Goal: Task Accomplishment & Management: Manage account settings

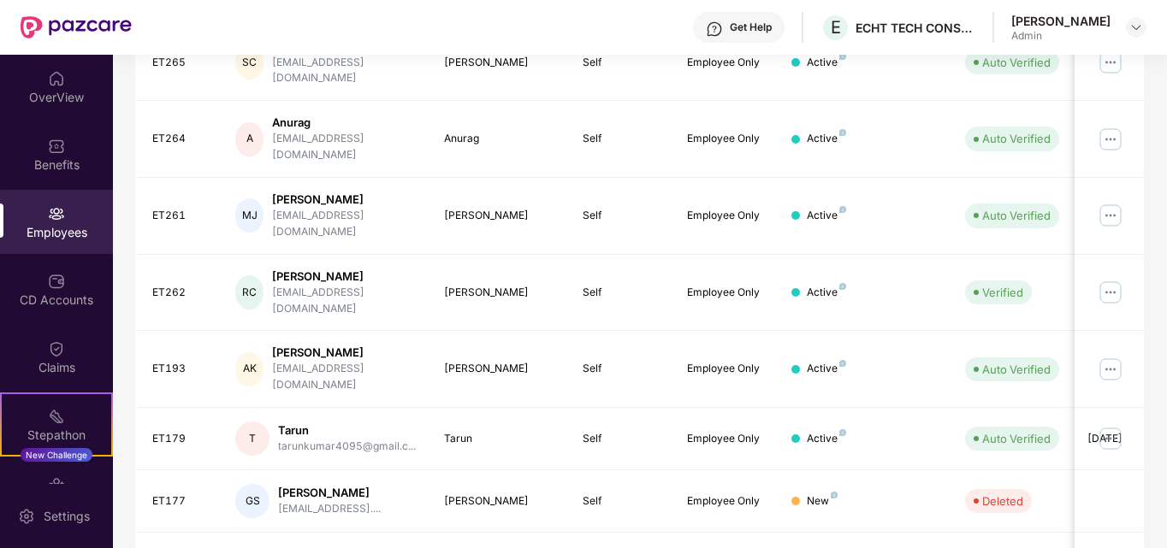
scroll to position [503, 0]
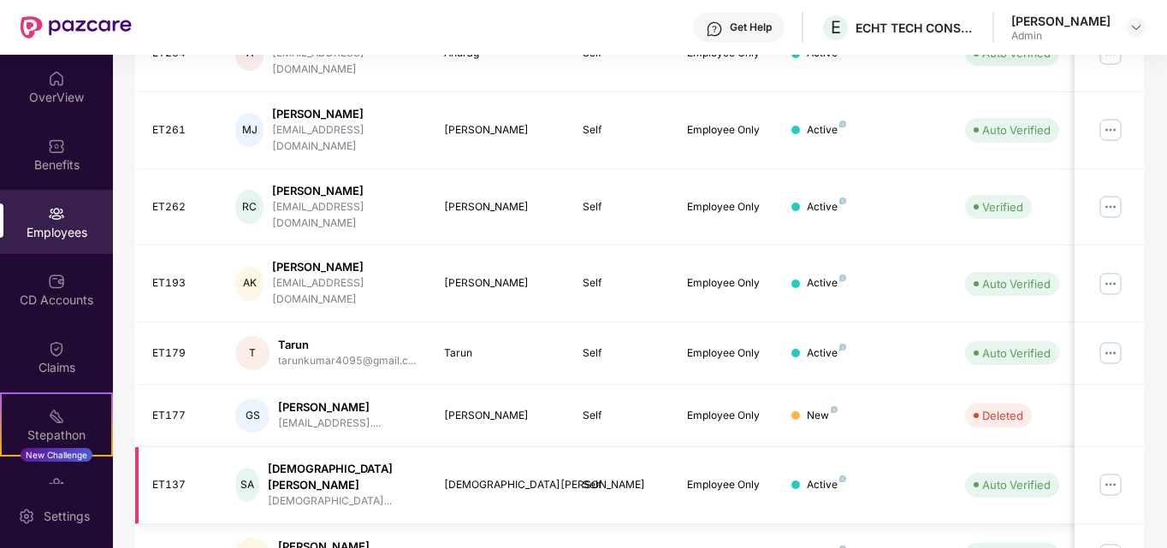
click at [1109, 471] on img at bounding box center [1110, 484] width 27 height 27
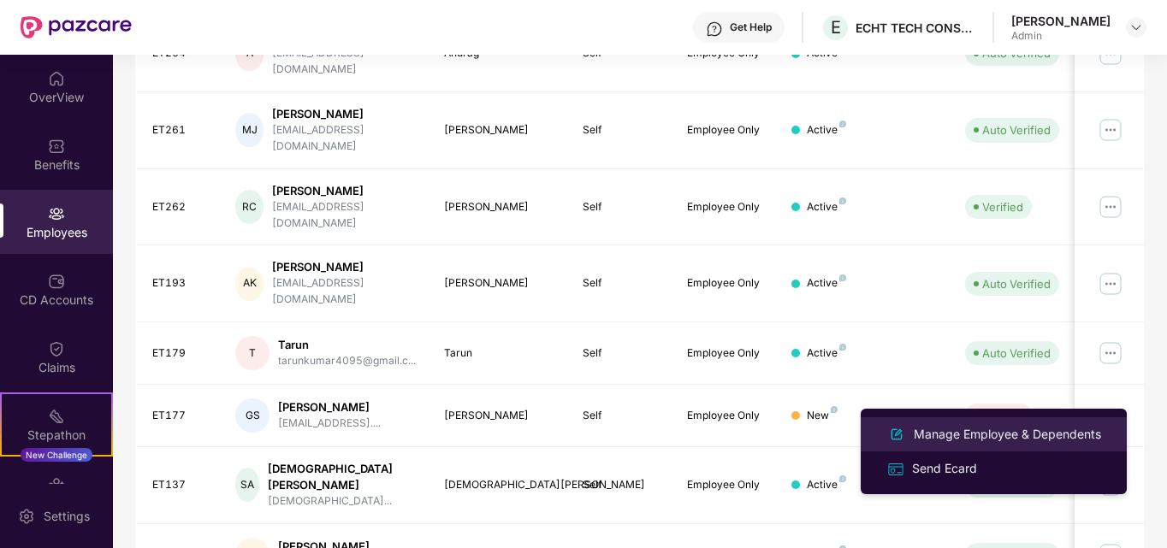
click at [947, 427] on div "Manage Employee & Dependents" at bounding box center [1007, 434] width 194 height 19
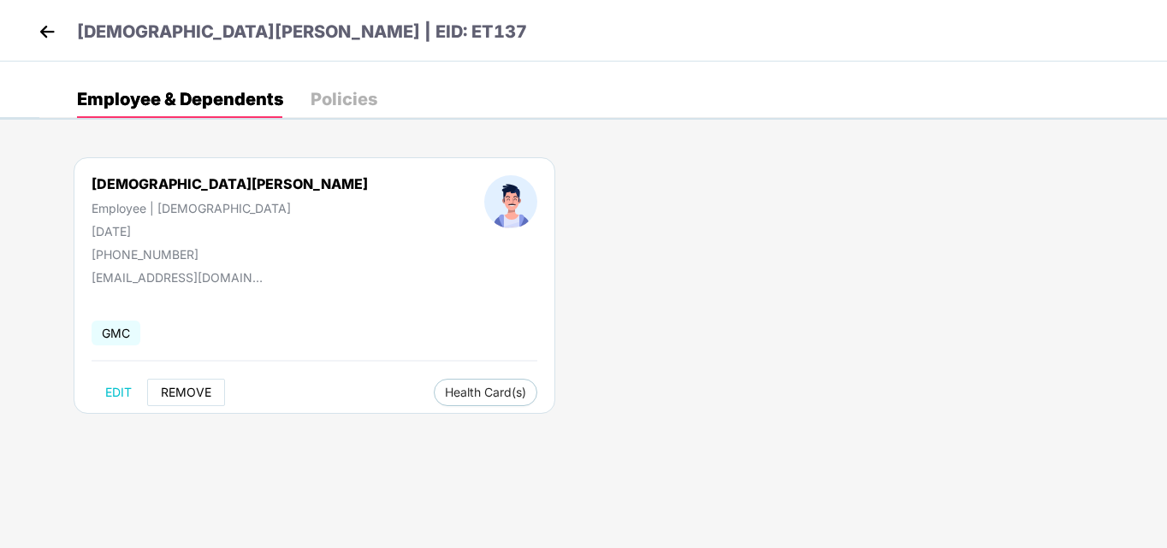
click at [184, 388] on span "REMOVE" at bounding box center [186, 393] width 50 height 14
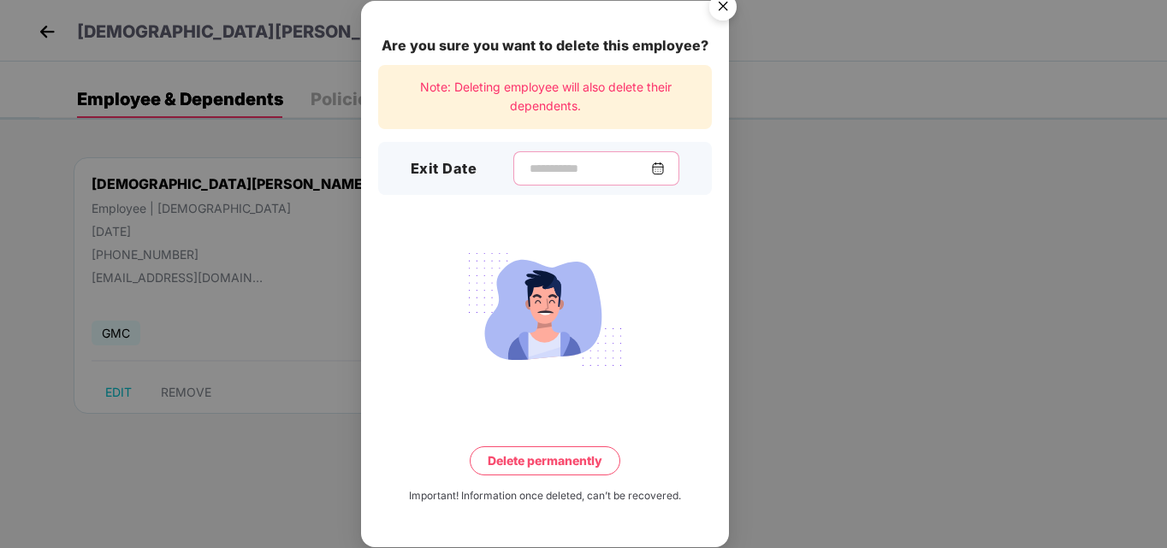
click at [651, 167] on input at bounding box center [589, 169] width 123 height 18
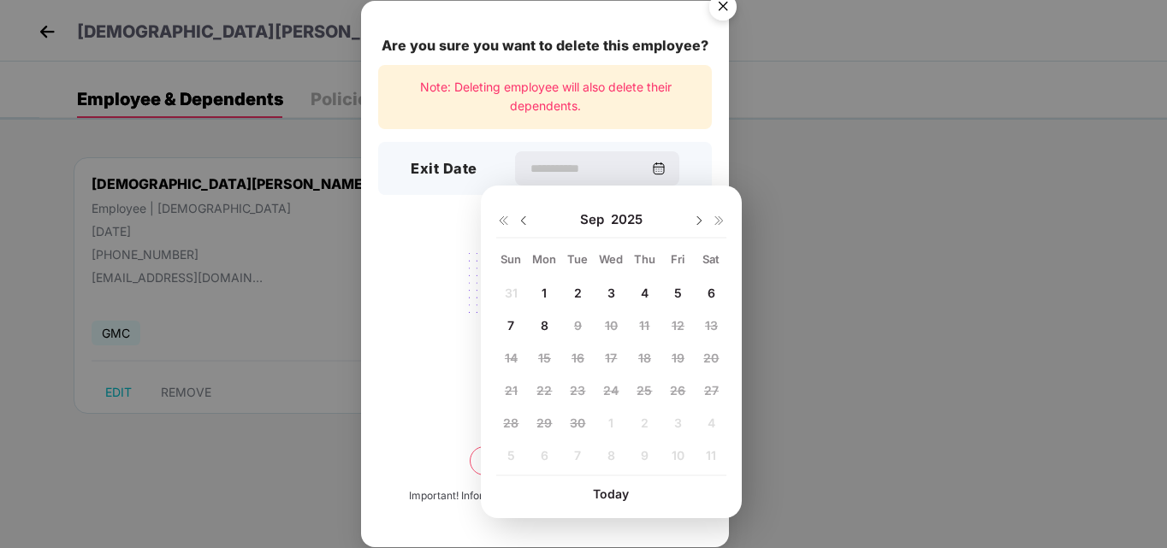
click at [523, 221] on img at bounding box center [524, 221] width 14 height 14
click at [510, 354] on span "10" at bounding box center [511, 358] width 13 height 15
type input "**********"
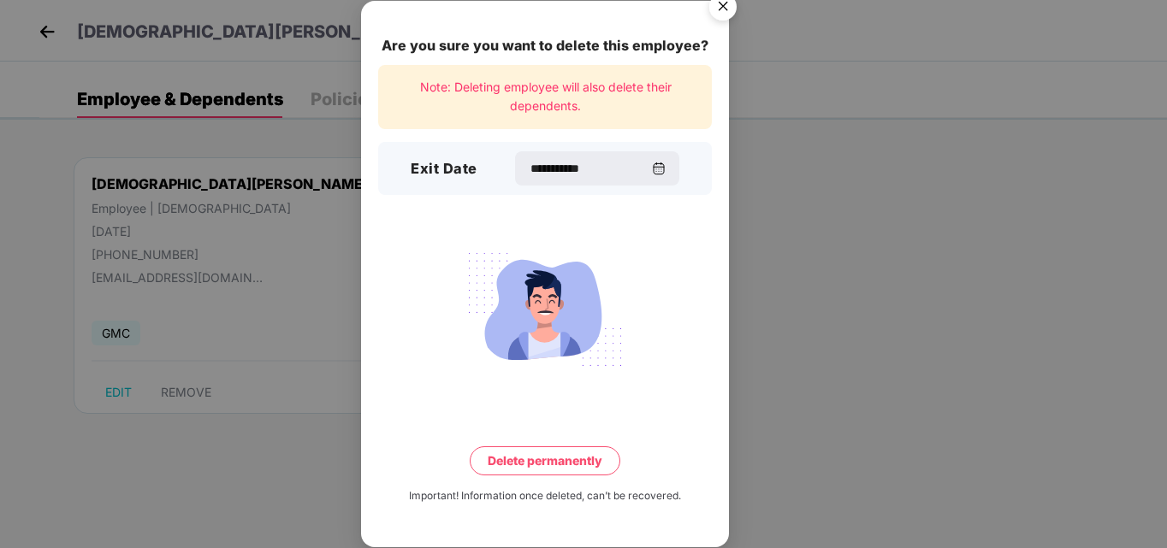
click at [537, 460] on button "Delete permanently" at bounding box center [545, 461] width 151 height 29
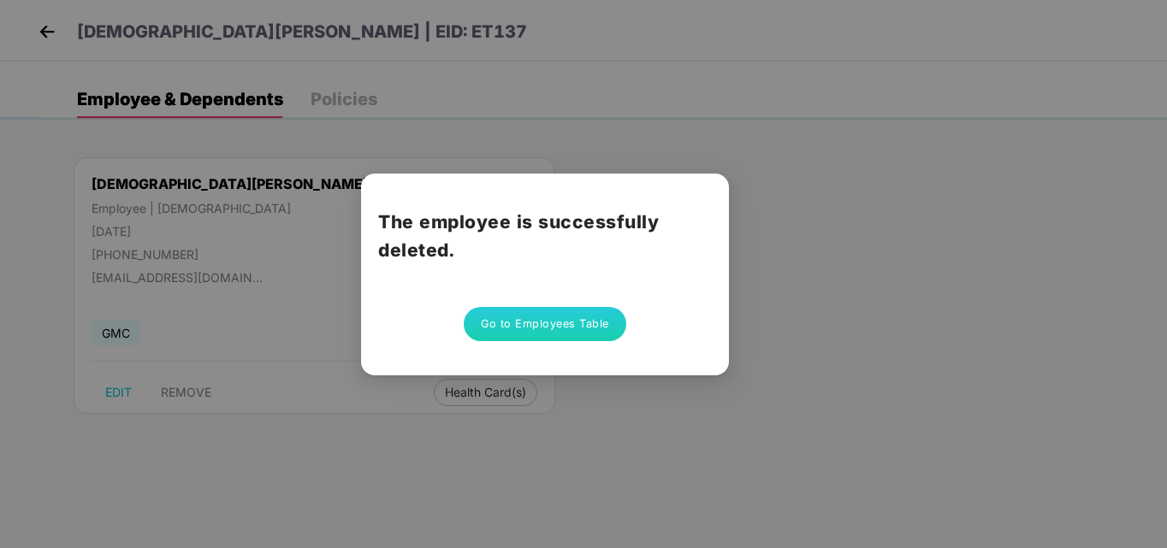
click at [573, 326] on button "Go to Employees Table" at bounding box center [545, 324] width 163 height 34
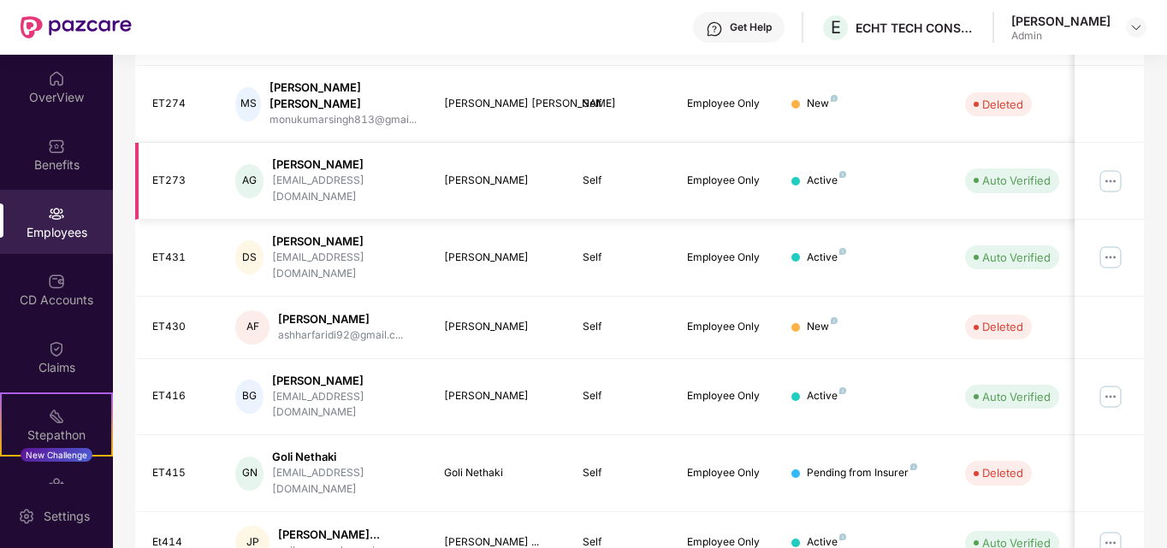
scroll to position [518, 0]
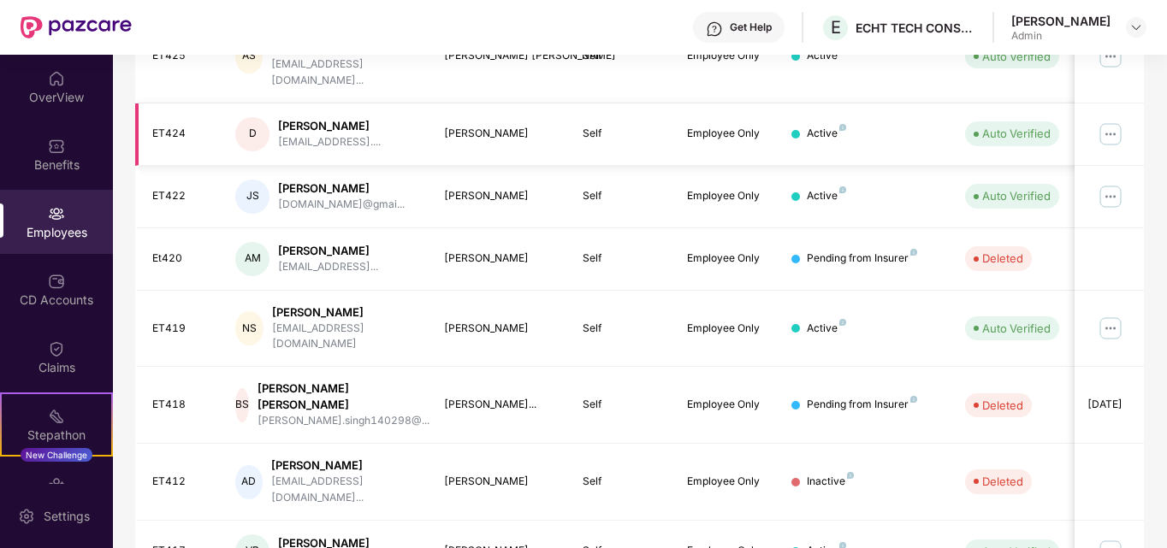
scroll to position [503, 0]
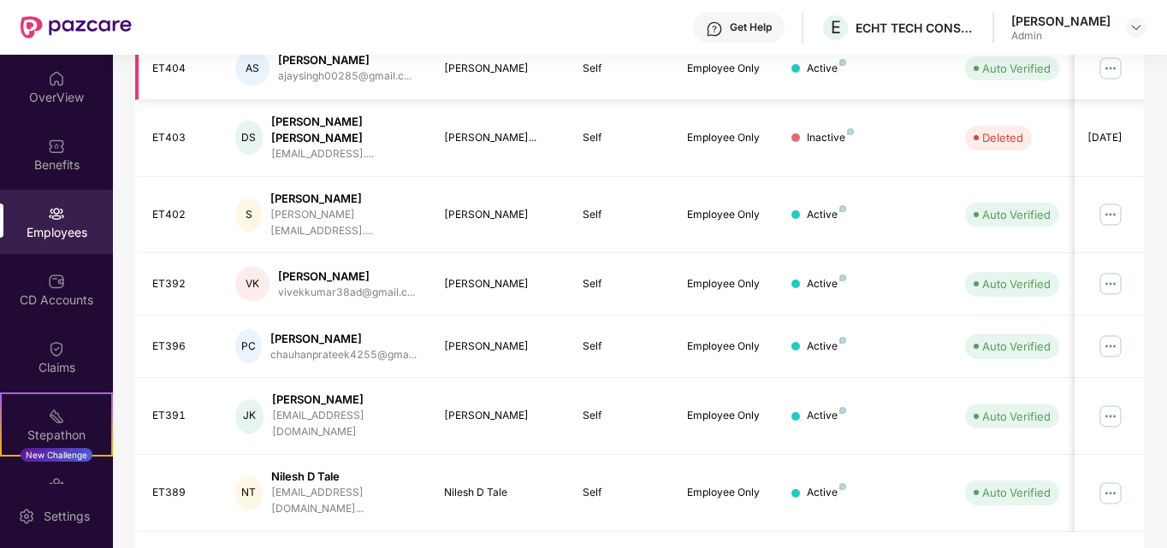
scroll to position [518, 0]
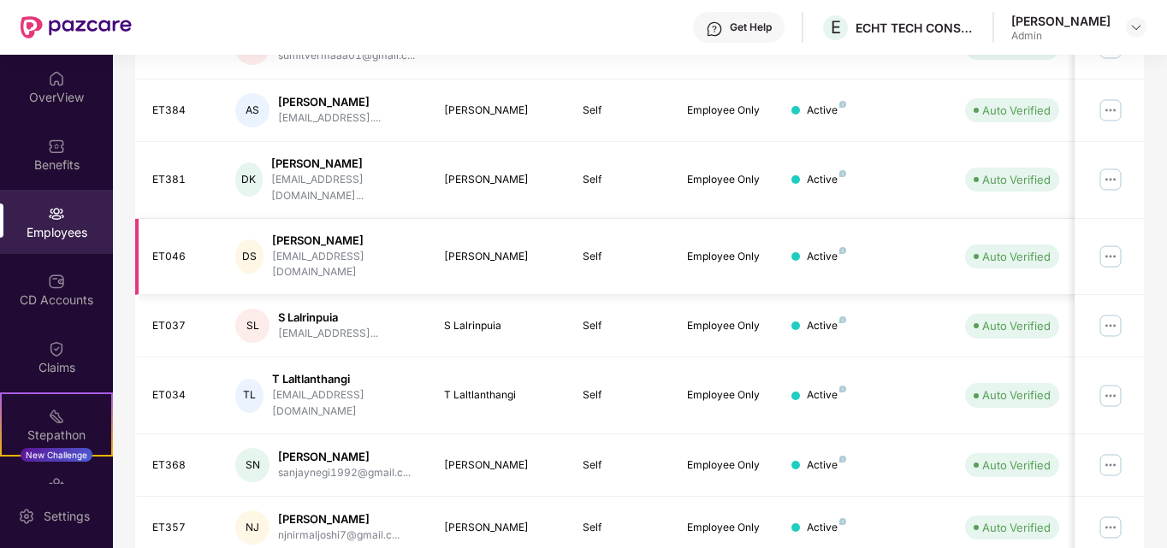
scroll to position [503, 0]
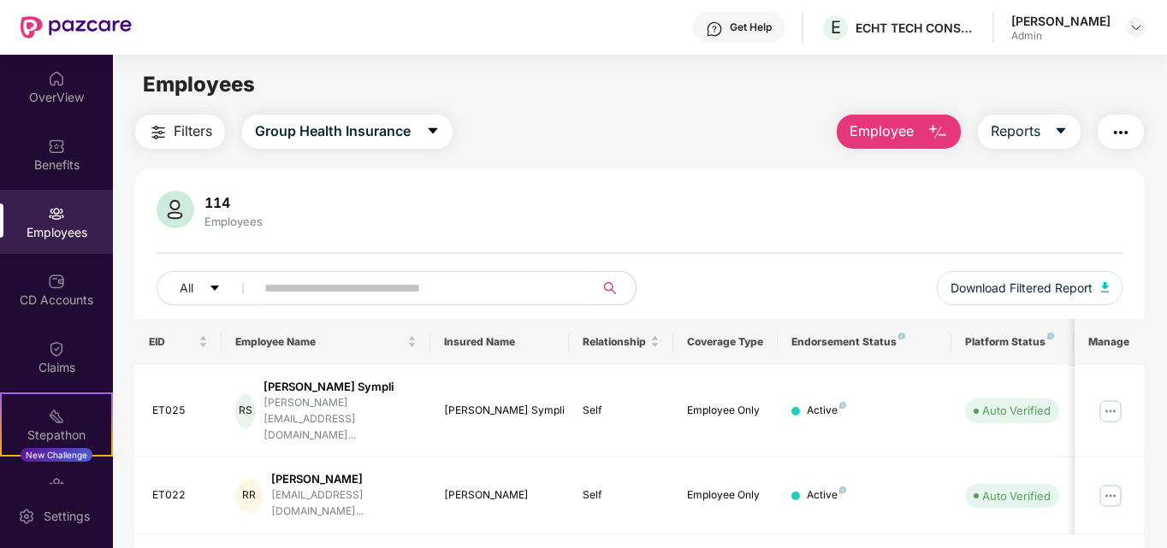
scroll to position [55, 0]
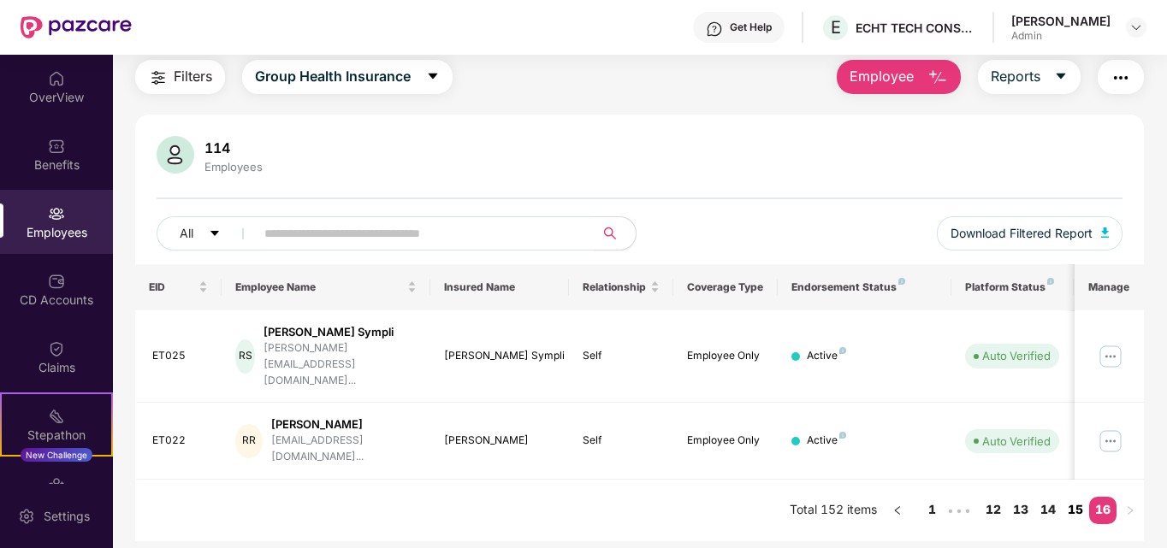
click at [1070, 497] on link "15" at bounding box center [1075, 510] width 27 height 26
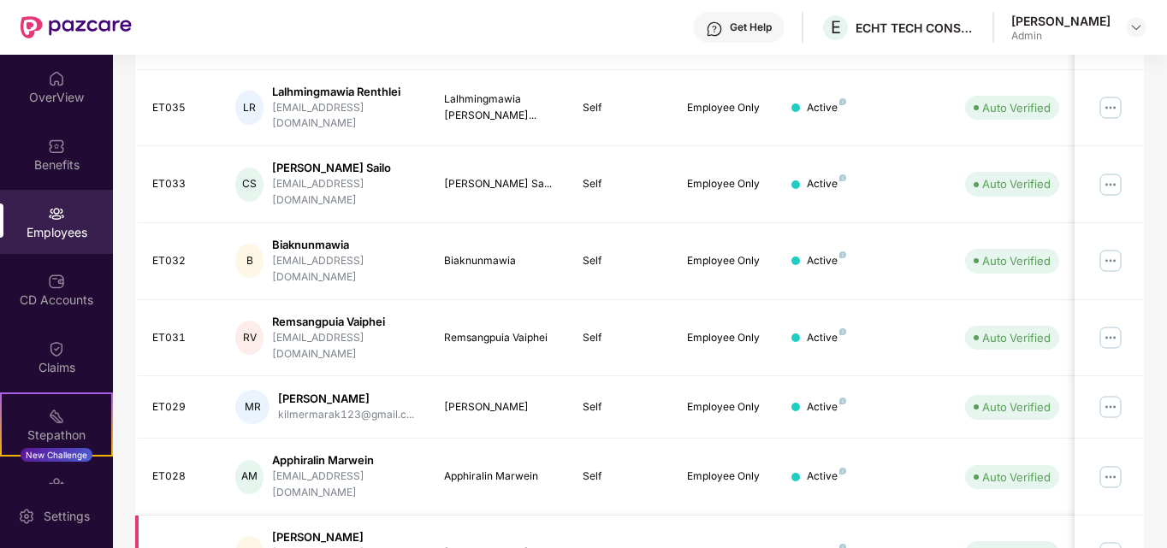
scroll to position [503, 0]
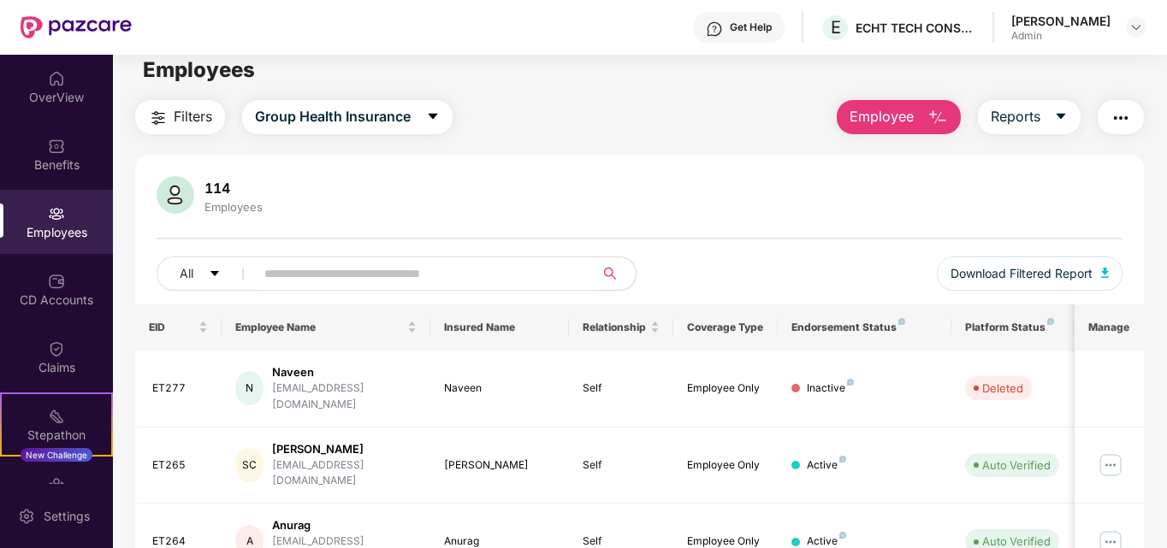
scroll to position [0, 0]
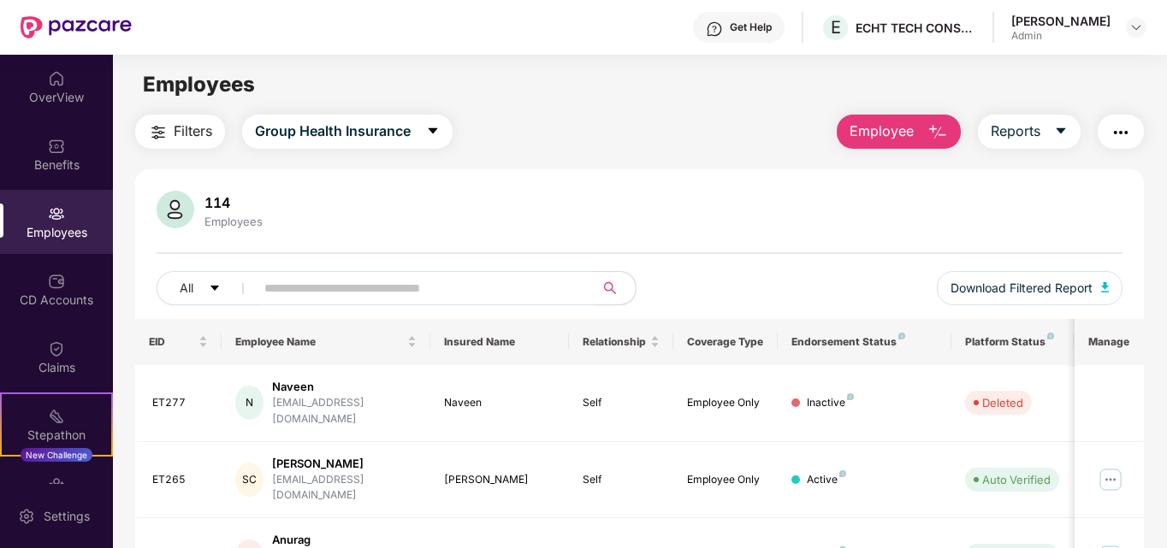
click at [309, 299] on input "text" at bounding box center [417, 288] width 307 height 26
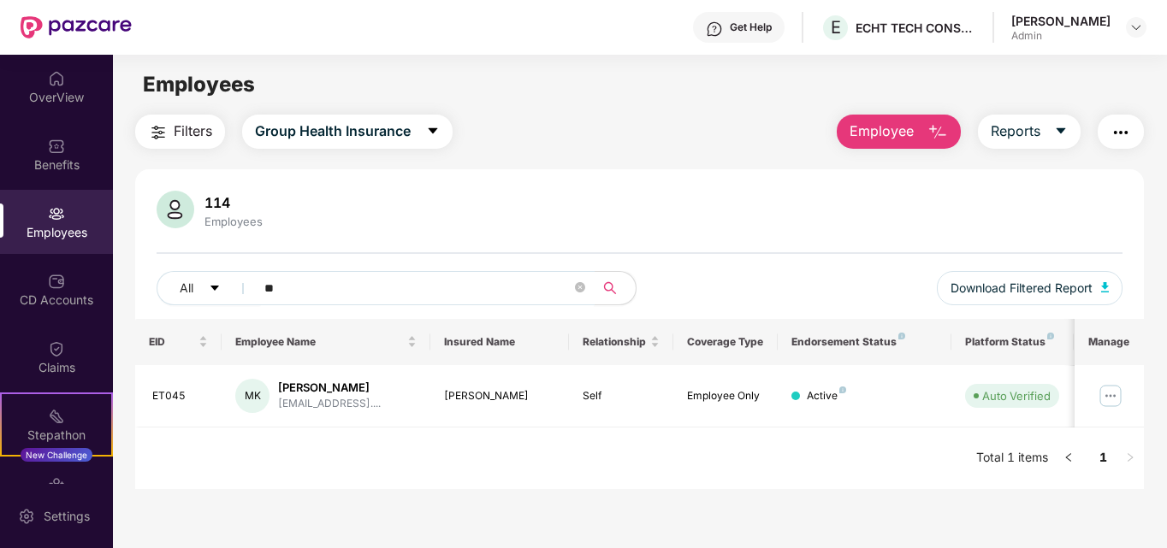
type input "*"
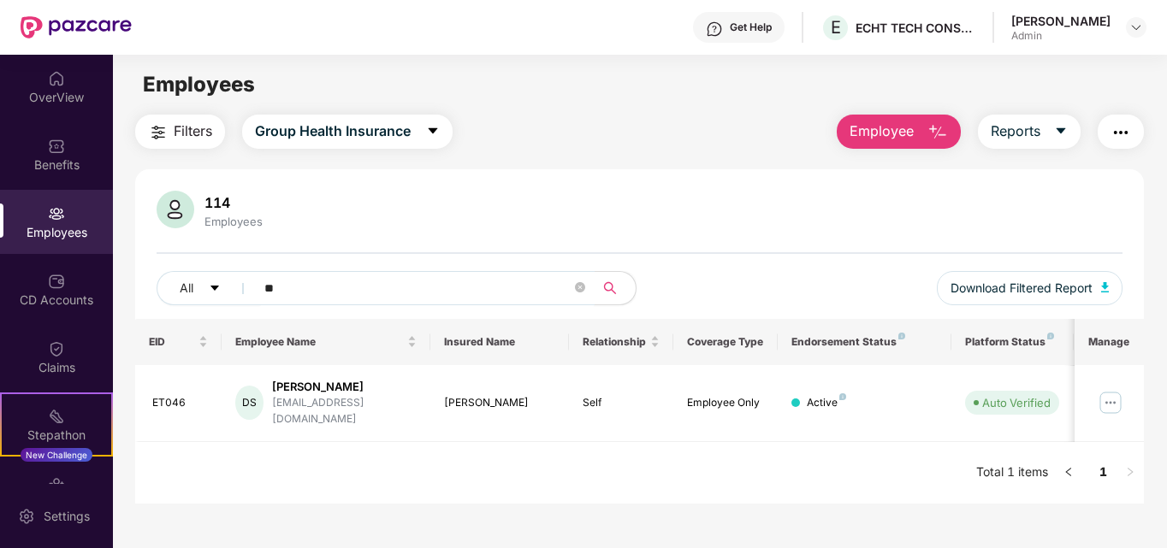
type input "*"
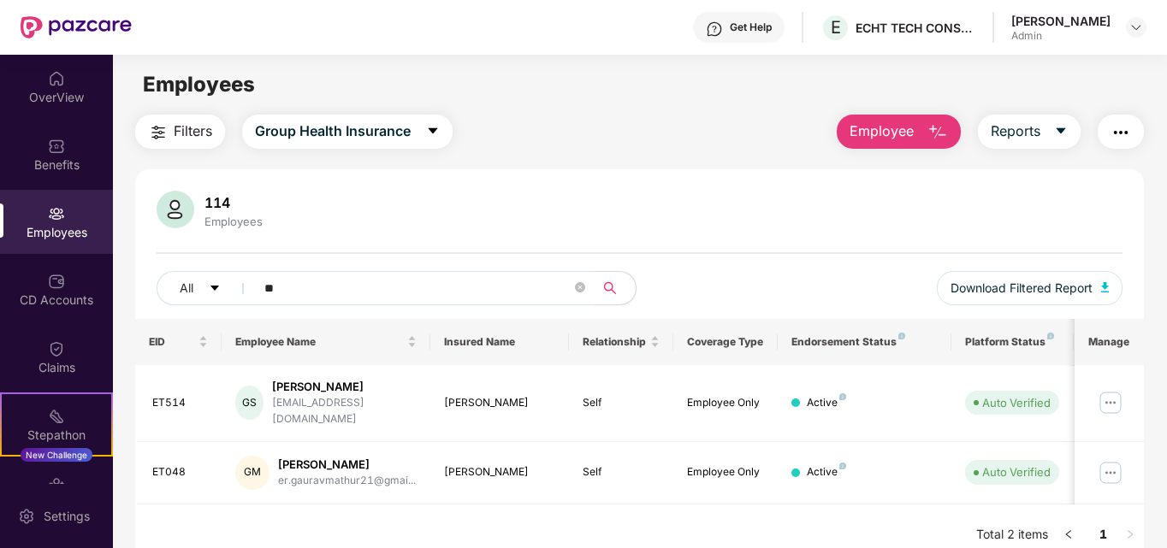
type input "*"
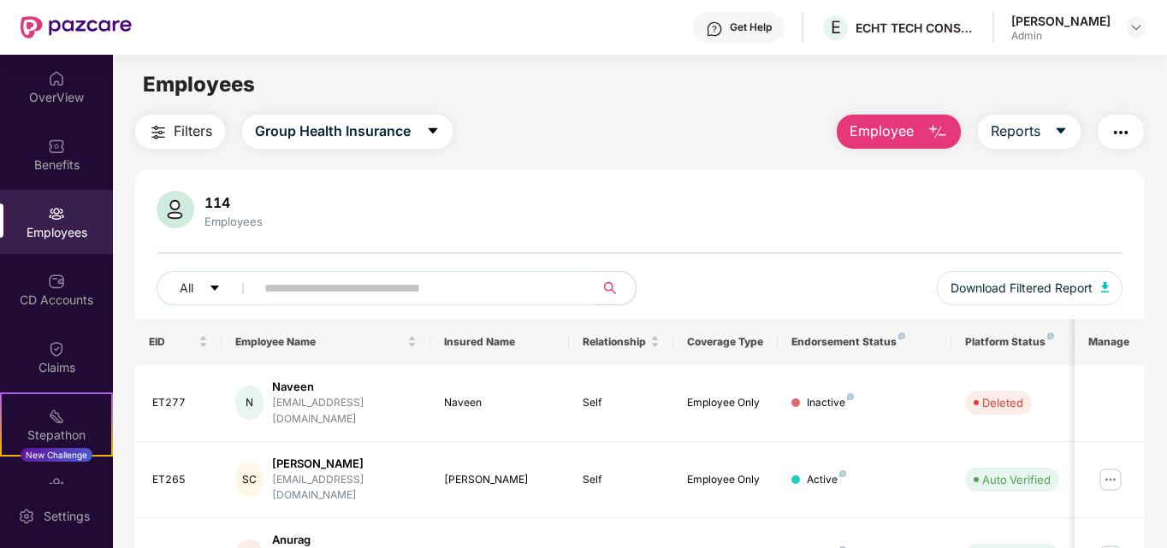
click at [369, 292] on input "text" at bounding box center [417, 288] width 307 height 26
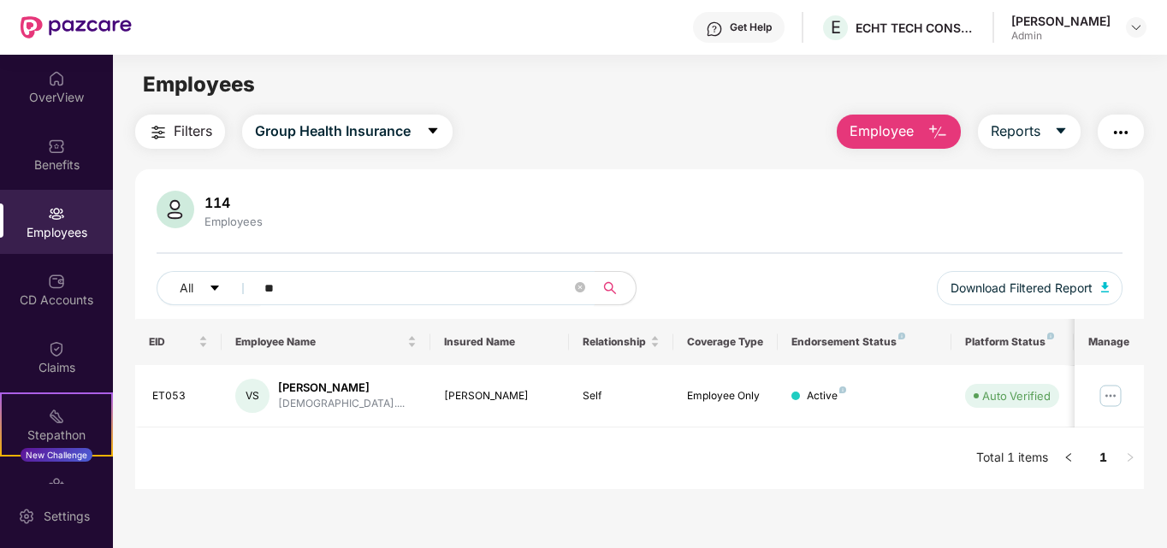
type input "*"
click at [393, 294] on input "*******" at bounding box center [417, 288] width 307 height 26
type input "*"
type input "********"
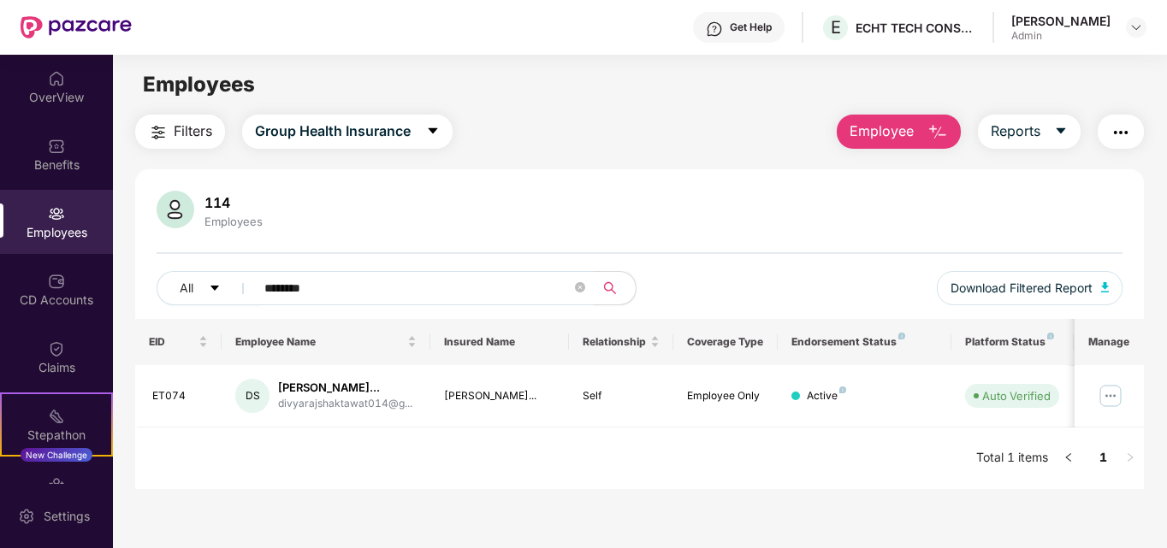
click at [679, 266] on div "114 Employees All ******** Download Filtered Report" at bounding box center [639, 255] width 1009 height 128
click at [583, 287] on icon "close-circle" at bounding box center [580, 287] width 10 height 10
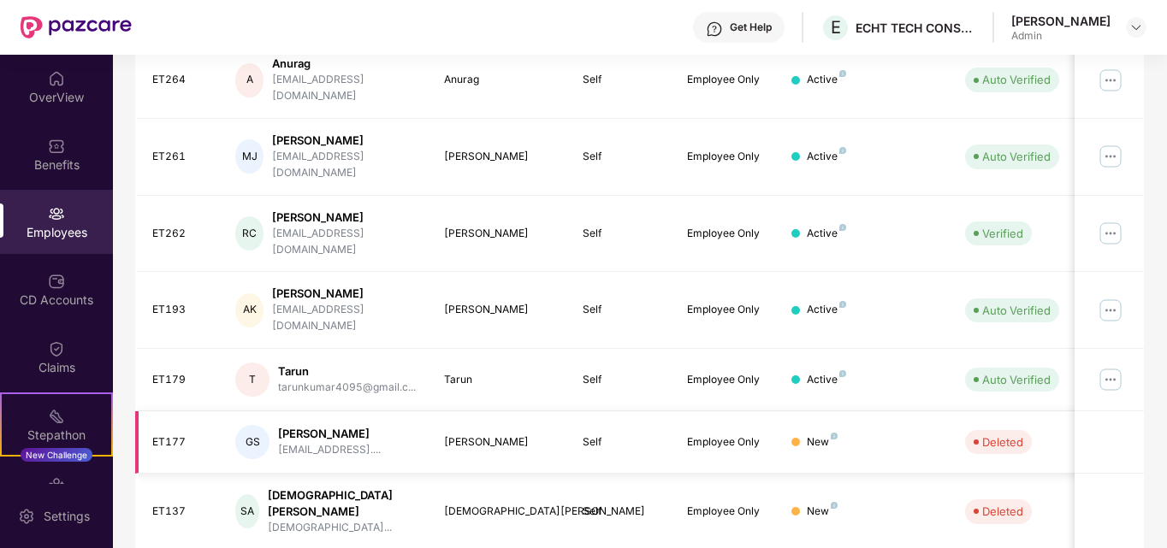
scroll to position [503, 0]
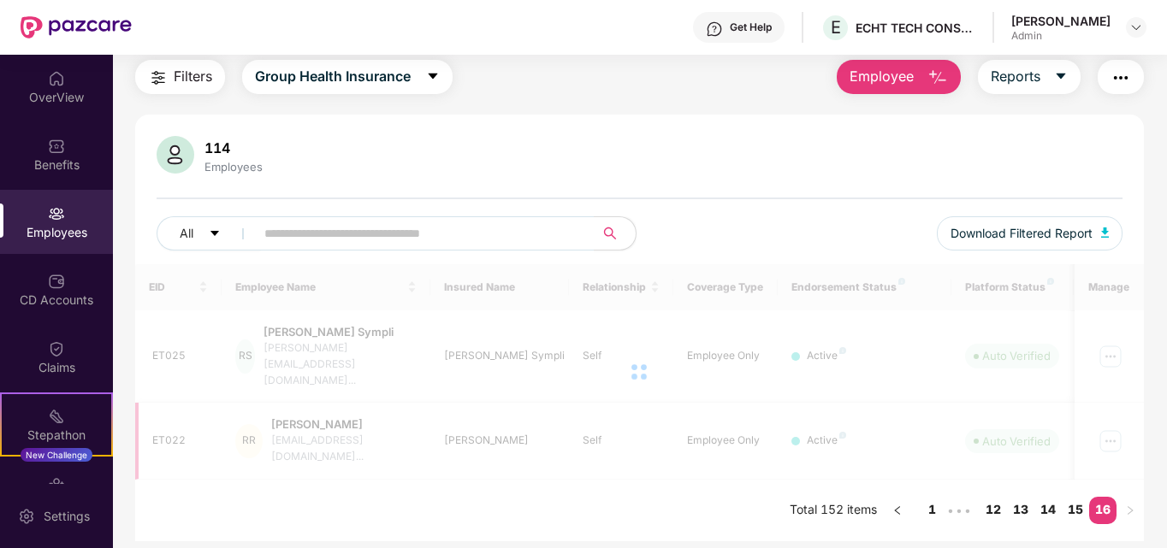
scroll to position [55, 0]
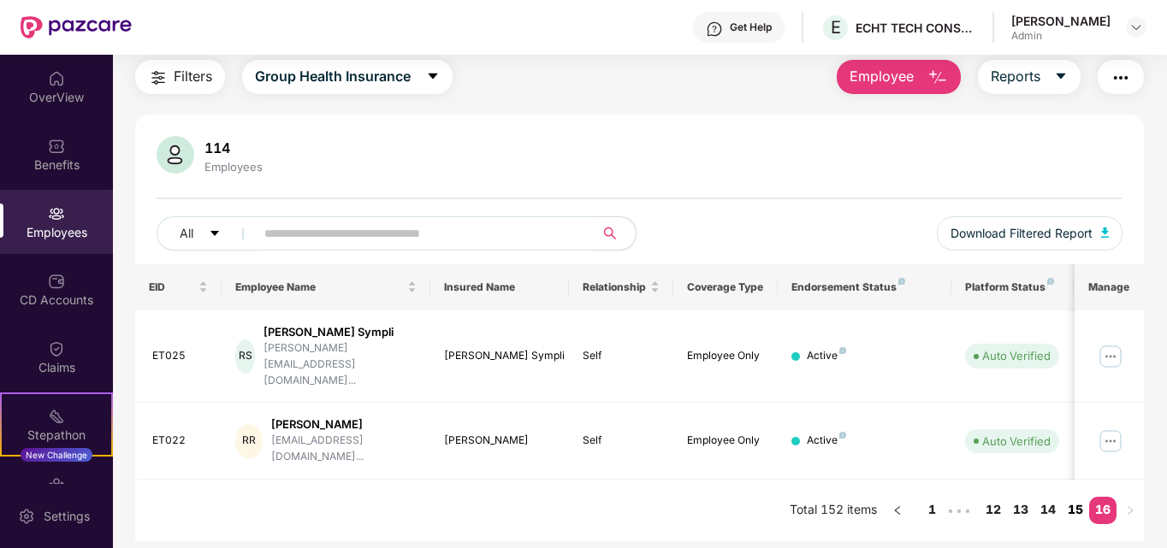
click at [1086, 497] on link "15" at bounding box center [1075, 510] width 27 height 26
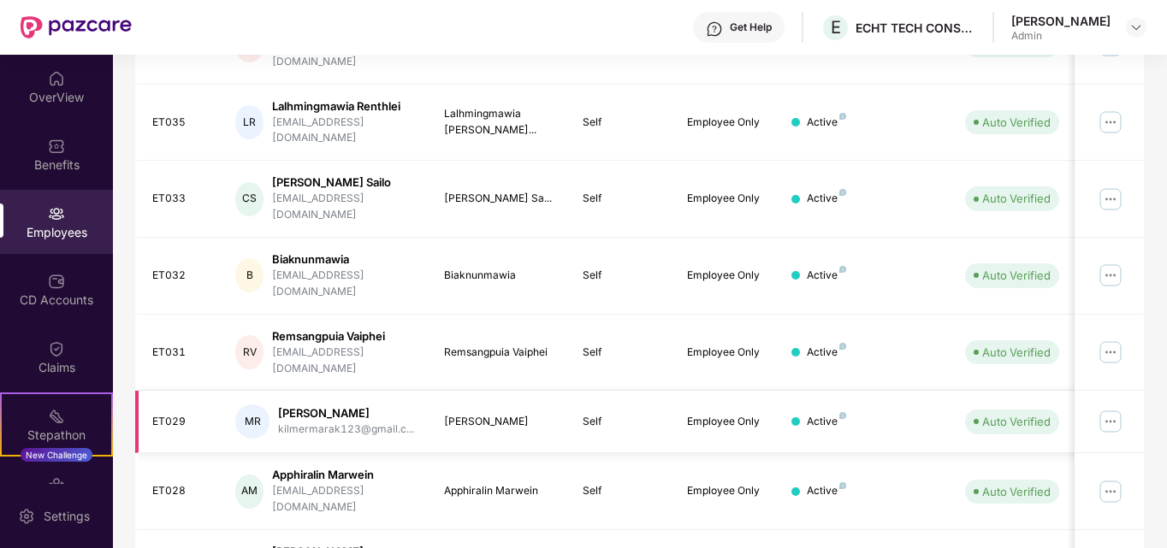
scroll to position [503, 0]
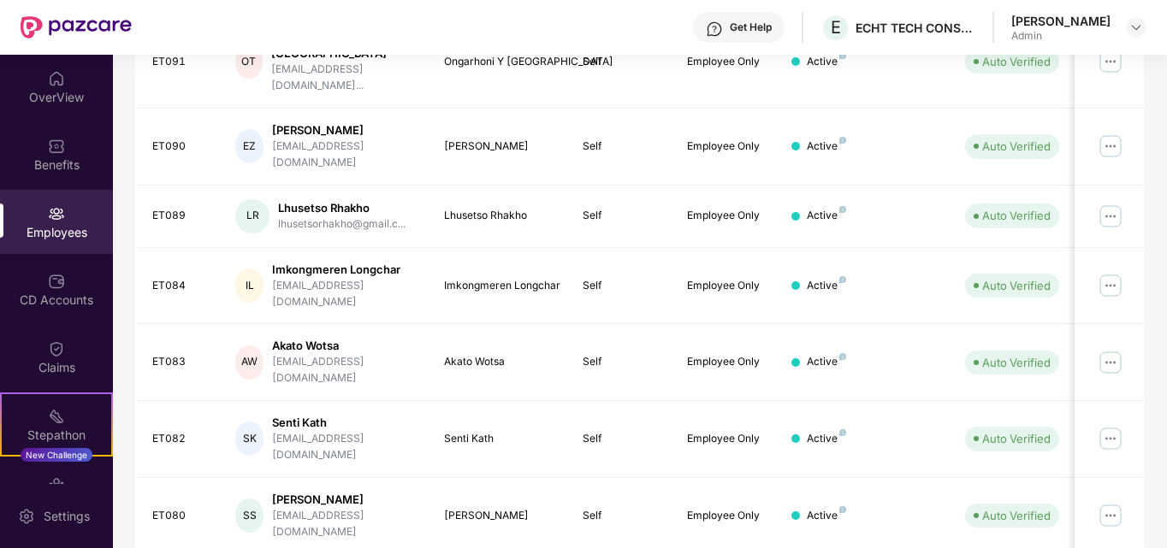
click at [986, 498] on div "EID Employee Name Insured Name Relationship Coverage Type Endorsement Status Pl…" at bounding box center [639, 254] width 1009 height 877
